Goal: Find specific page/section

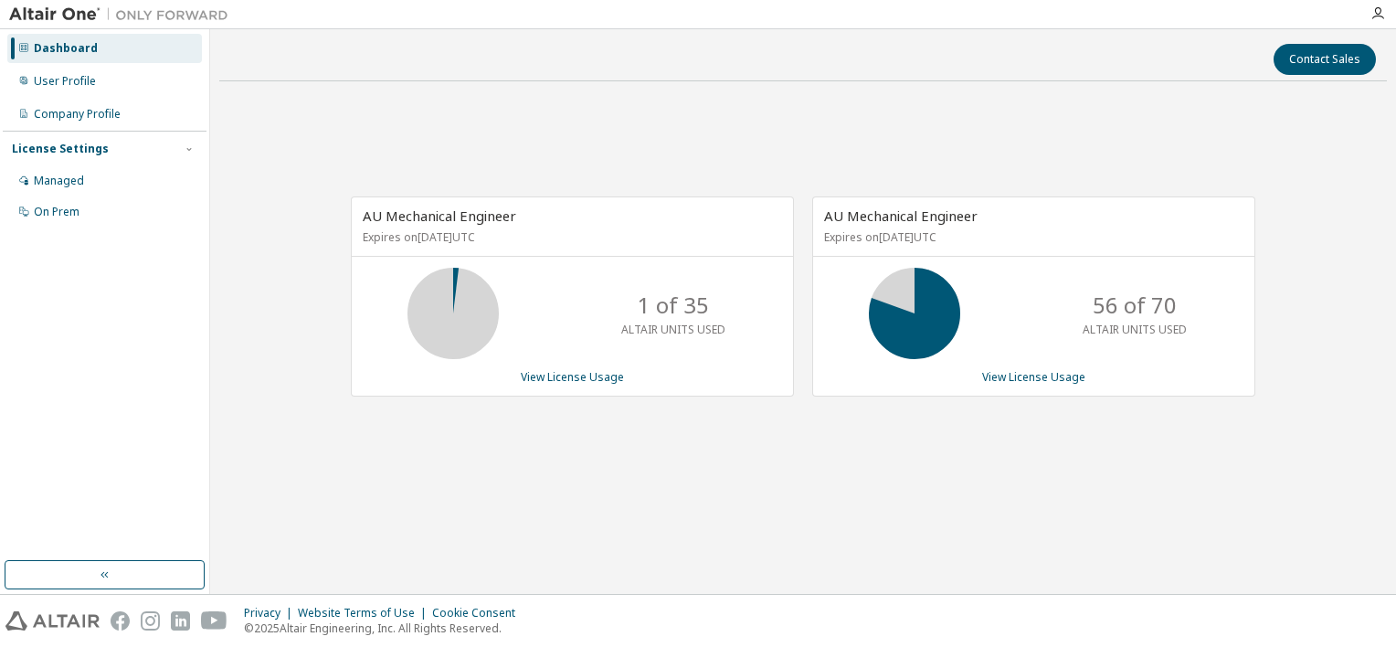
click at [964, 388] on div "AU Mechanical Engineer Expires on [DATE] UTC 56 of 70 ALTAIR UNITS USED View Li…" at bounding box center [1033, 296] width 443 height 200
drag, startPoint x: 1104, startPoint y: 577, endPoint x: 1073, endPoint y: 623, distance: 54.7
click at [1104, 578] on div "Contact Sales AU Mechanical Engineer Expires on [DATE] UTC 1 of 35 ALTAIR UNITS…" at bounding box center [802, 311] width 1167 height 546
click at [1060, 576] on div "Contact Sales AU Mechanical Engineer Expires on [DATE] UTC 1 of 35 ALTAIR UNITS…" at bounding box center [802, 311] width 1167 height 546
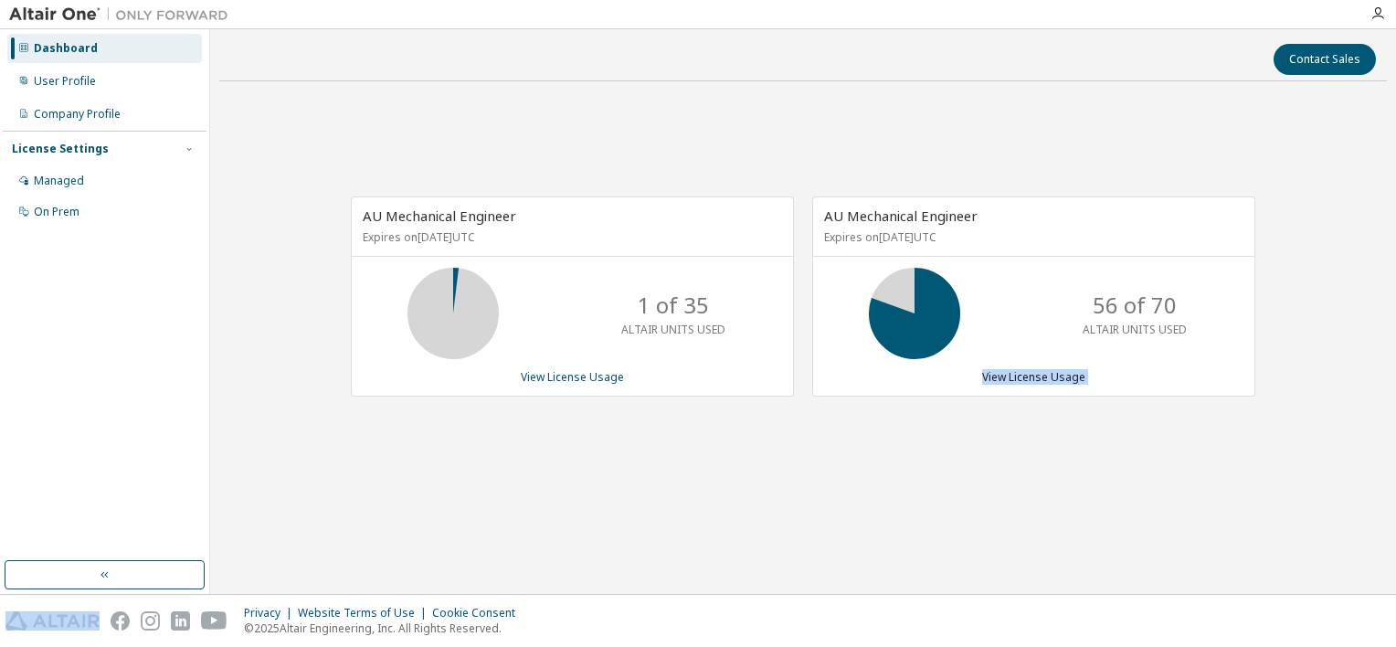
click at [1060, 576] on div "Contact Sales AU Mechanical Engineer Expires on [DATE] UTC 1 of 35 ALTAIR UNITS…" at bounding box center [802, 311] width 1167 height 546
drag, startPoint x: 1060, startPoint y: 576, endPoint x: 1067, endPoint y: 519, distance: 58.0
click at [1067, 519] on div "Contact Sales AU Mechanical Engineer Expires on [DATE] UTC 1 of 35 ALTAIR UNITS…" at bounding box center [802, 311] width 1167 height 546
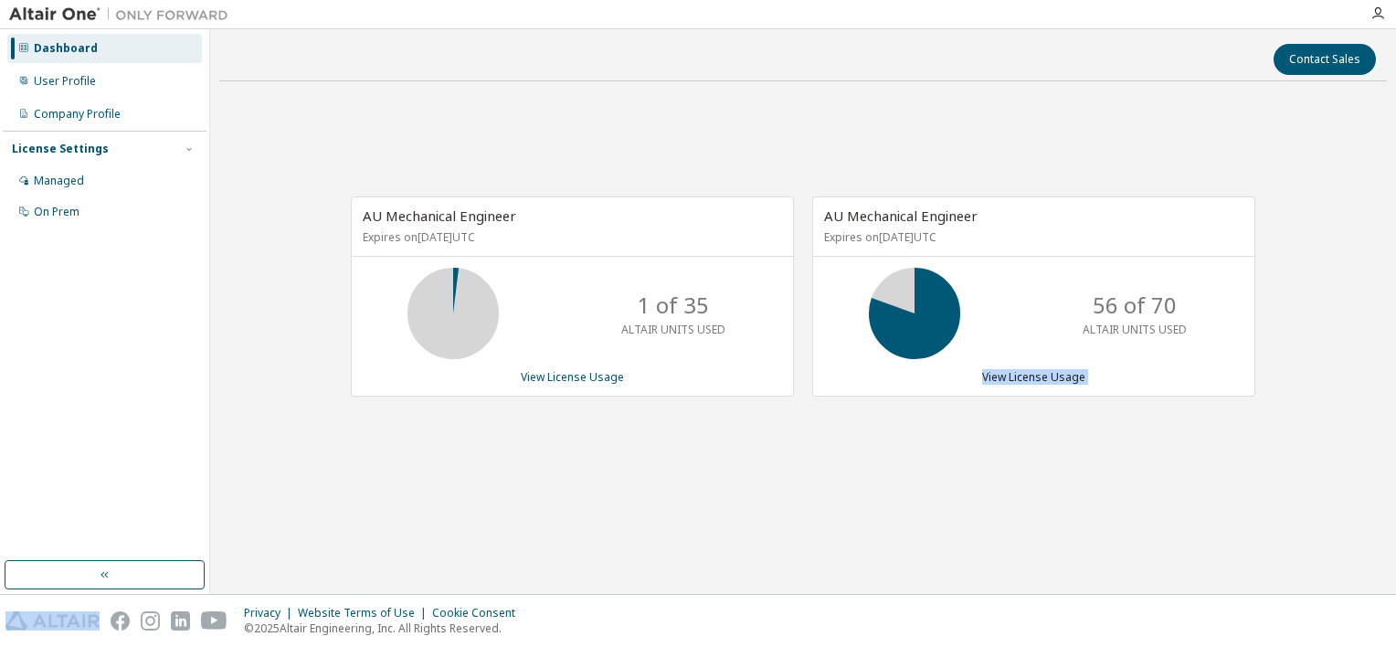
click at [954, 482] on div "AU Mechanical Engineer Expires on [DATE] UTC 1 of 35 ALTAIR UNITS USED View Lic…" at bounding box center [802, 306] width 1167 height 420
